Goal: Task Accomplishment & Management: Use online tool/utility

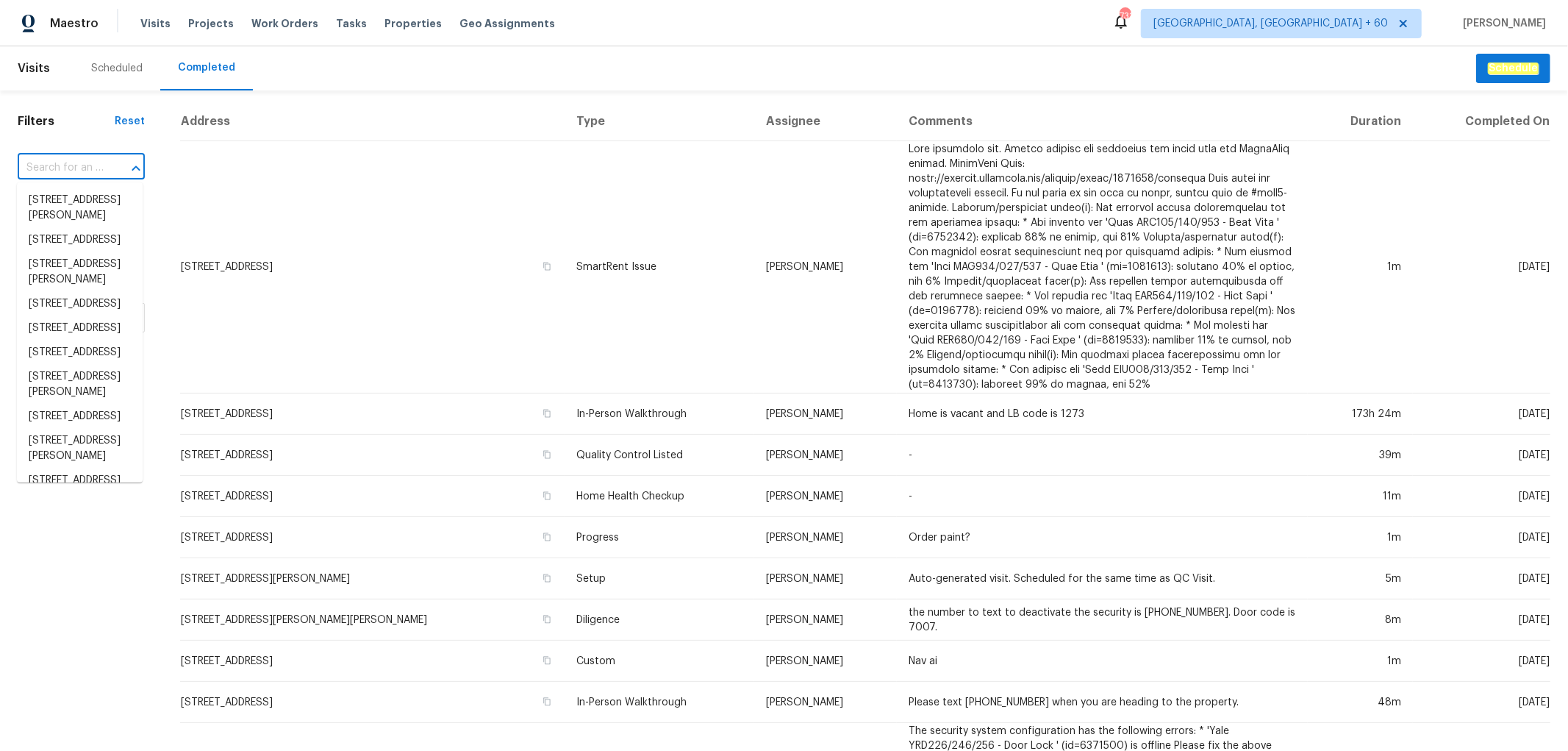
click at [49, 163] on input "text" at bounding box center [61, 167] width 86 height 23
paste input "[STREET_ADDRESS]"
type input "[STREET_ADDRESS]"
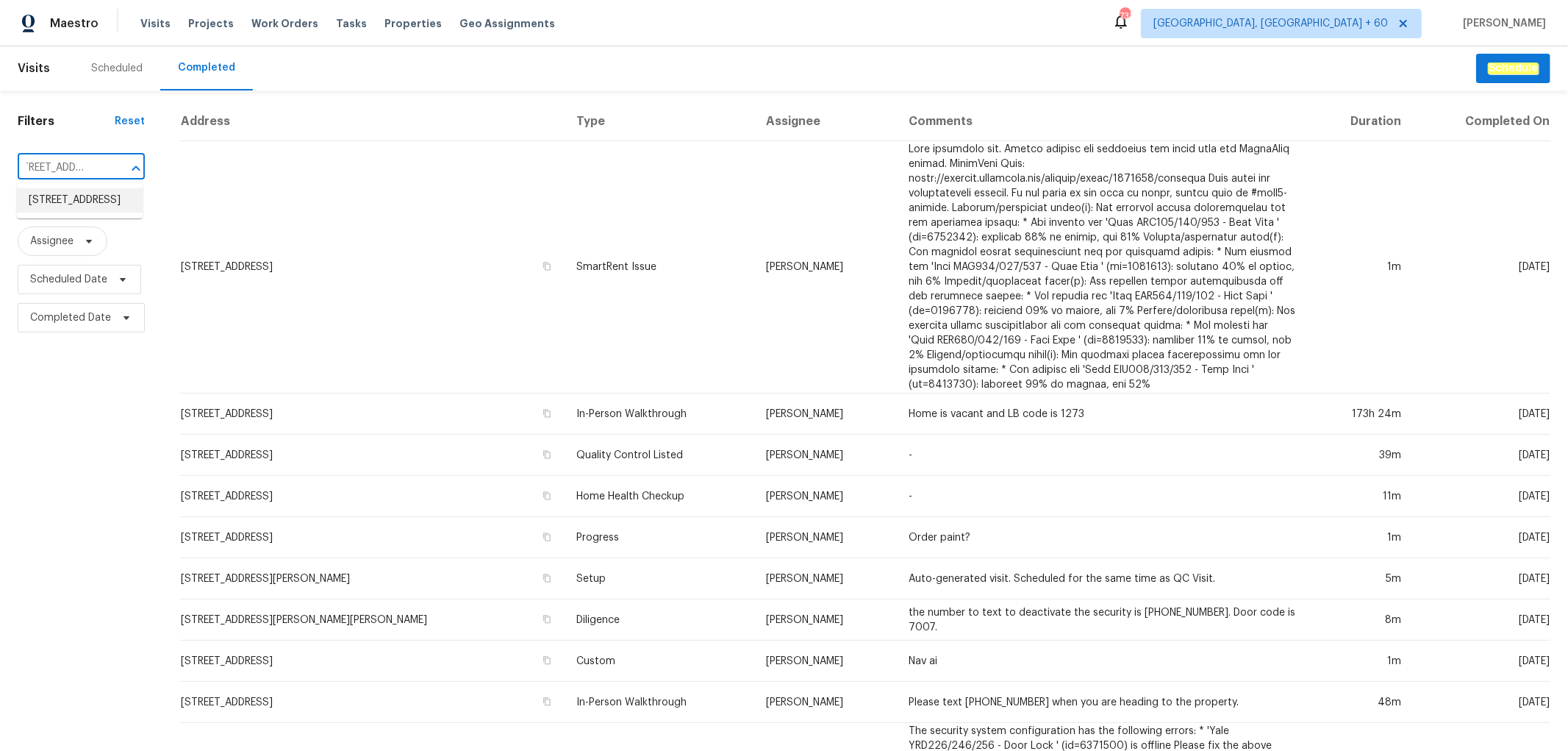
click at [96, 211] on li "[STREET_ADDRESS]" at bounding box center [79, 200] width 125 height 24
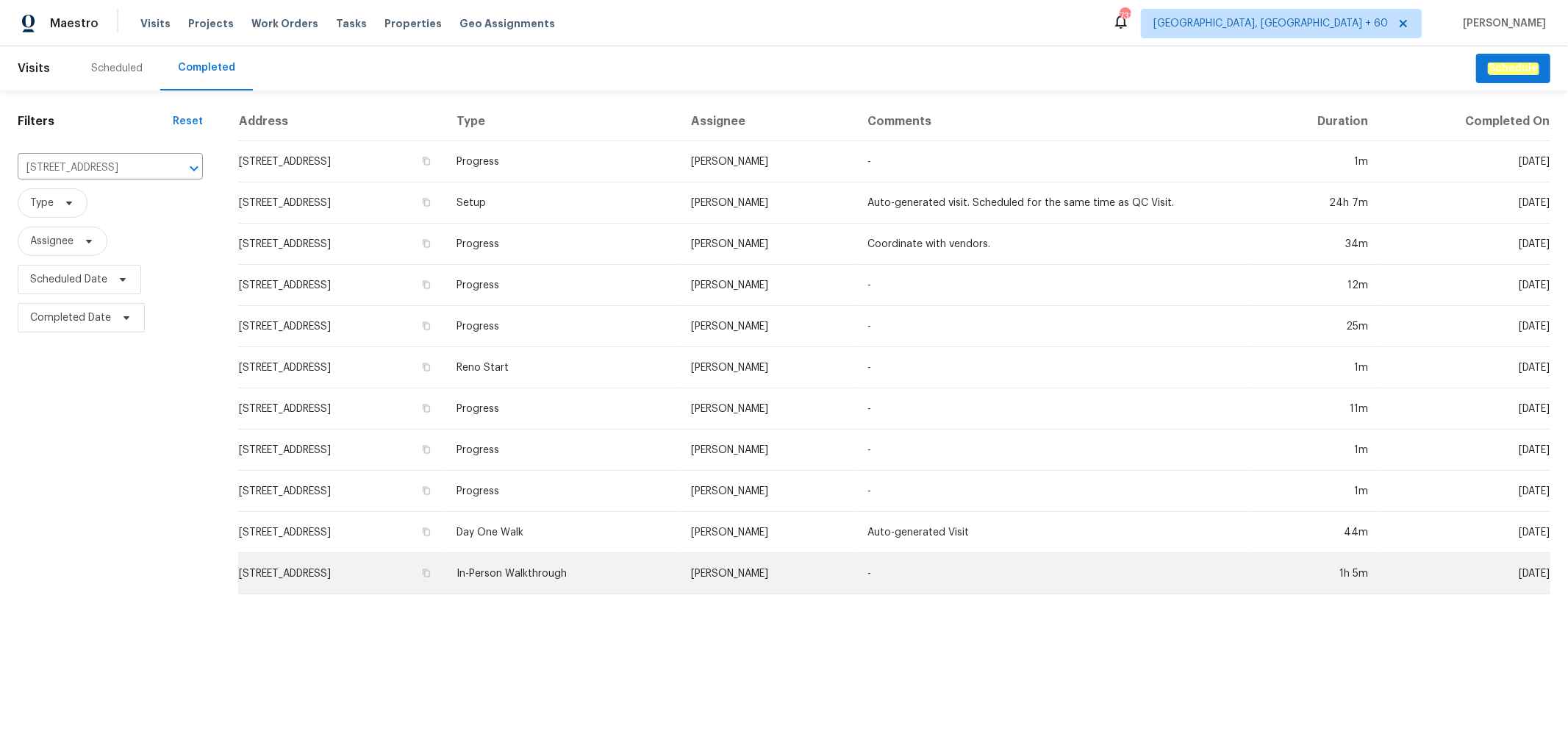
click at [612, 572] on td "In-Person Walkthrough" at bounding box center [562, 574] width 235 height 41
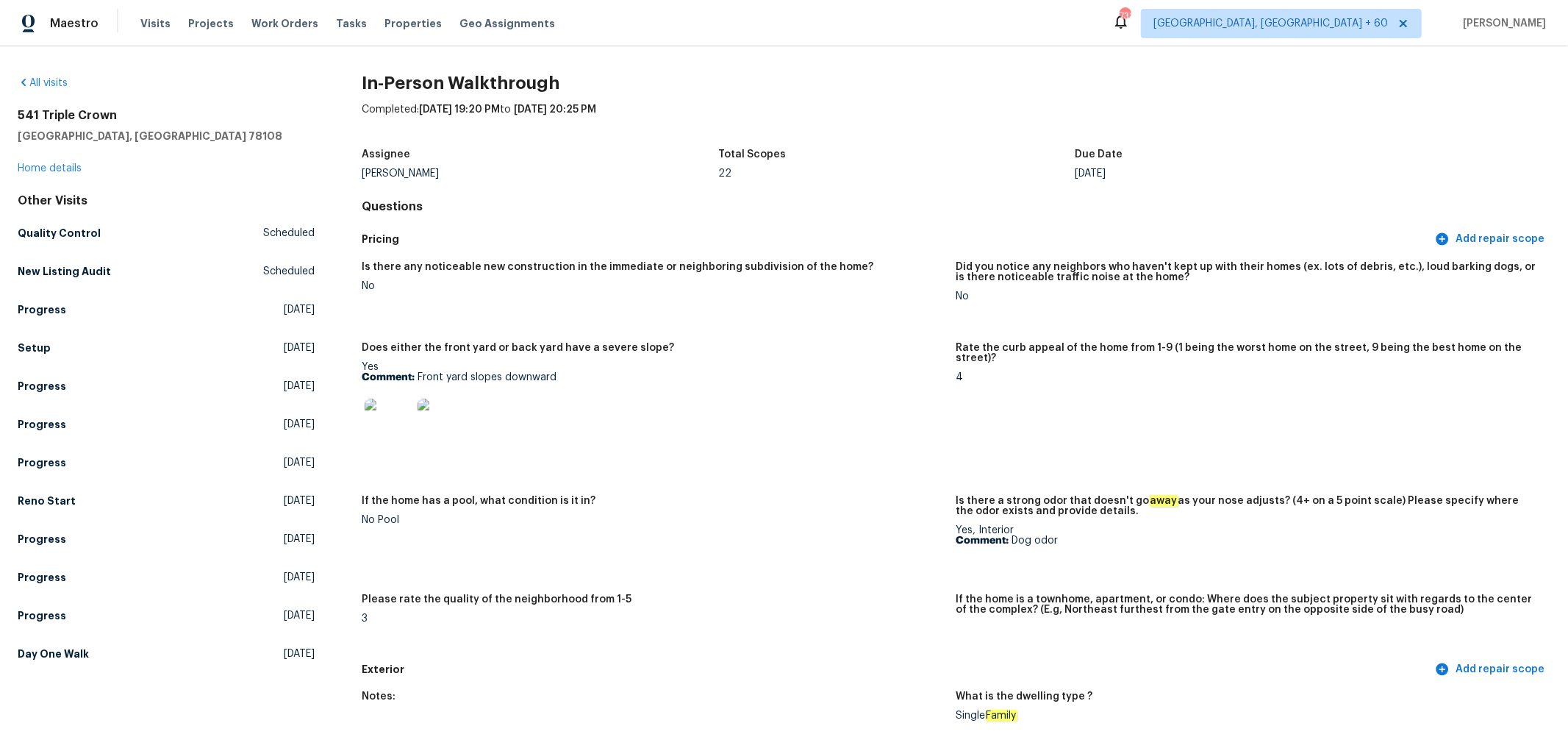
click at [143, 128] on h5 "Schertz, TX 78108" at bounding box center [165, 135] width 297 height 15
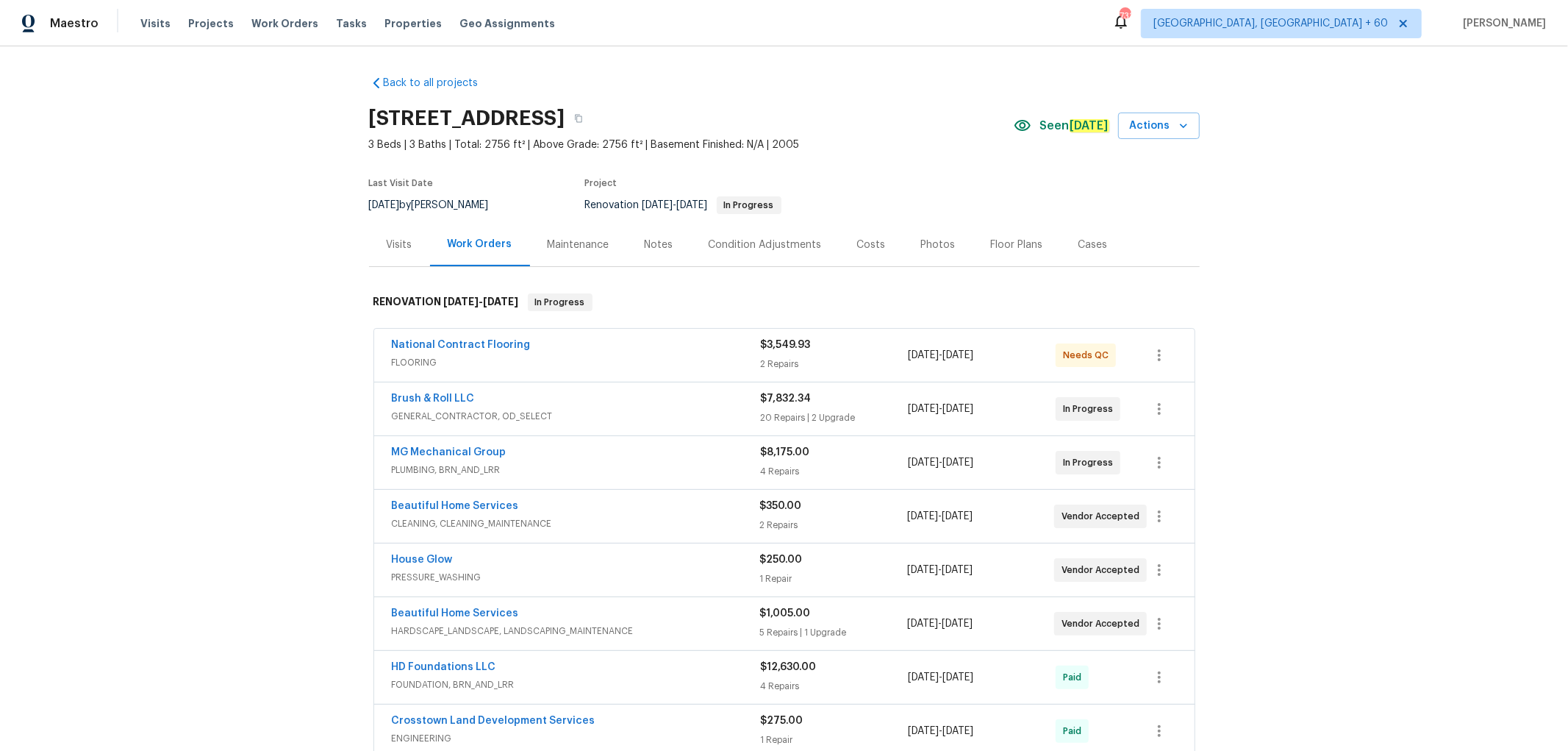
click at [921, 252] on div "Photos" at bounding box center [938, 245] width 34 height 15
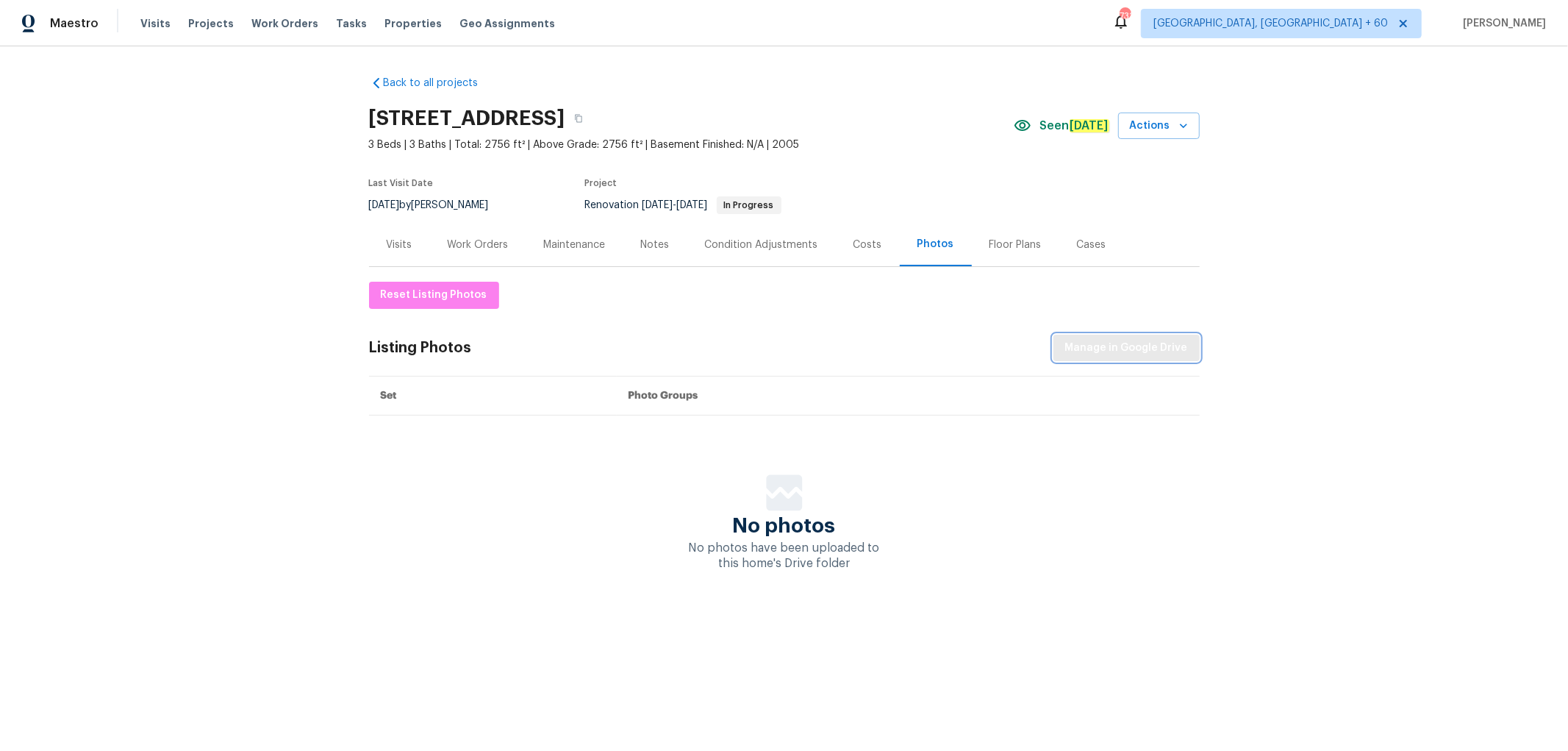
click at [1125, 355] on span "Manage in Google Drive" at bounding box center [1126, 348] width 122 height 19
